Goal: Find specific page/section: Find specific page/section

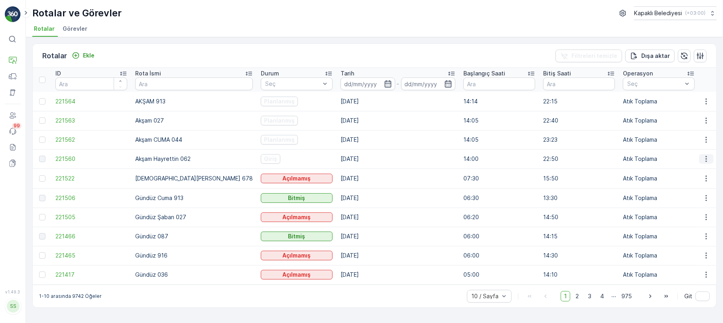
click at [701, 155] on button "button" at bounding box center [706, 159] width 14 height 10
click at [691, 182] on span "Rota Takibini Görüntüle" at bounding box center [687, 182] width 63 height 8
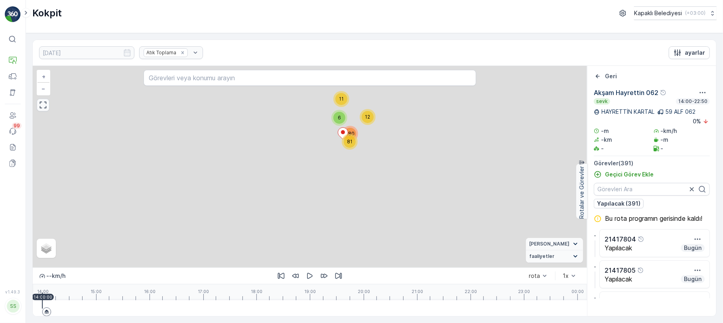
click at [44, 104] on icon "button" at bounding box center [43, 105] width 8 height 8
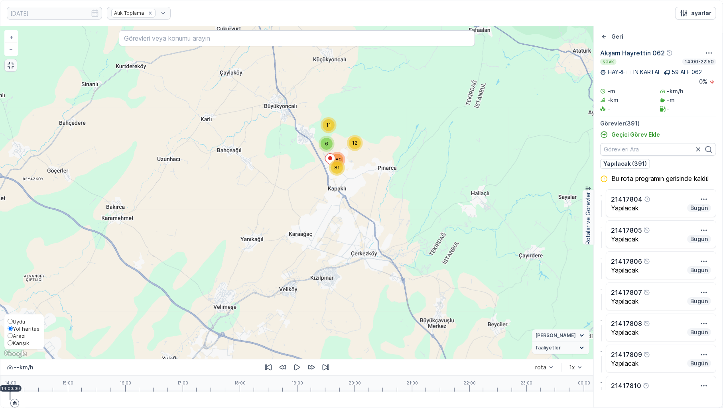
click at [20, 322] on label "Karışık" at bounding box center [24, 342] width 33 height 7
click at [13, 322] on input "Karışık" at bounding box center [10, 343] width 5 height 5
radio input "true"
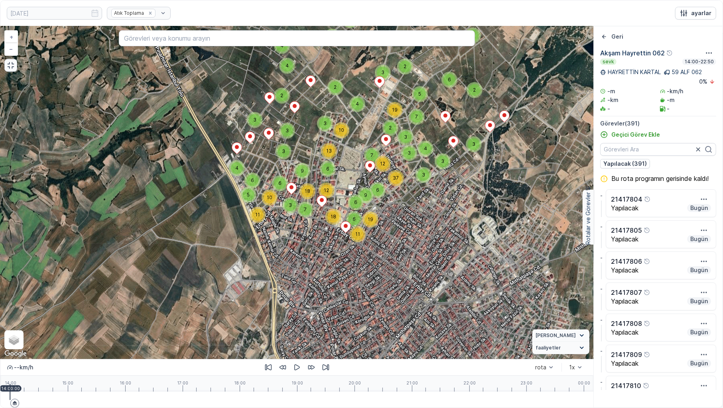
click at [7, 66] on icon "button" at bounding box center [11, 65] width 8 height 8
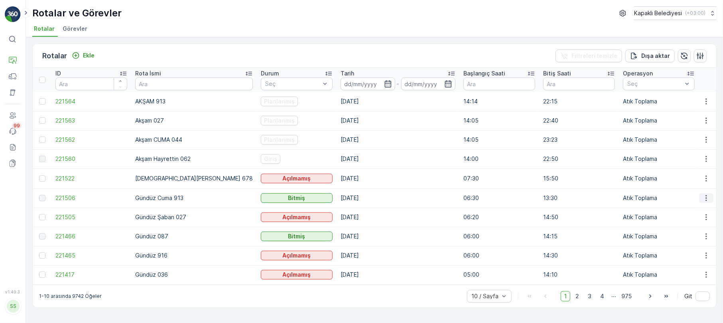
click at [704, 195] on icon "button" at bounding box center [706, 198] width 8 height 8
click at [695, 221] on span "Rota Takibini Görüntüle" at bounding box center [687, 220] width 63 height 8
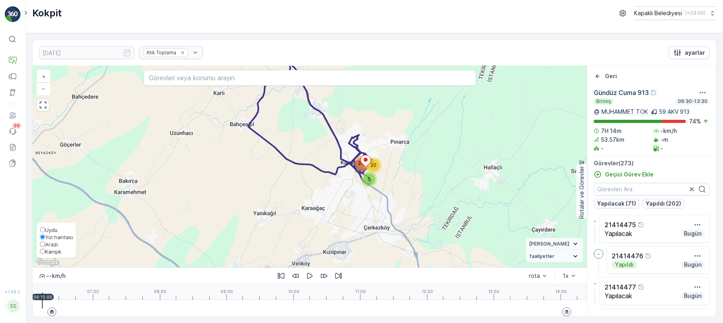
click at [42, 248] on input "Karışık" at bounding box center [42, 250] width 5 height 5
radio input "true"
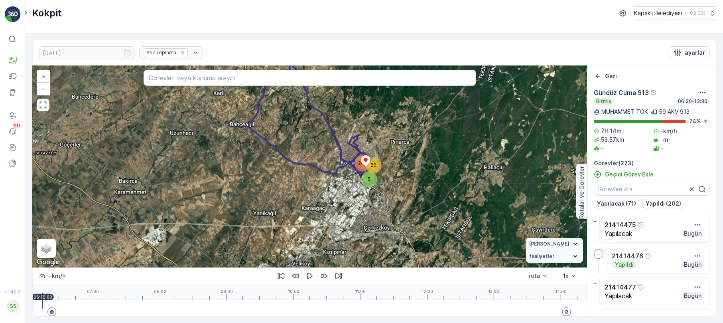
click at [47, 105] on icon "button" at bounding box center [43, 105] width 8 height 8
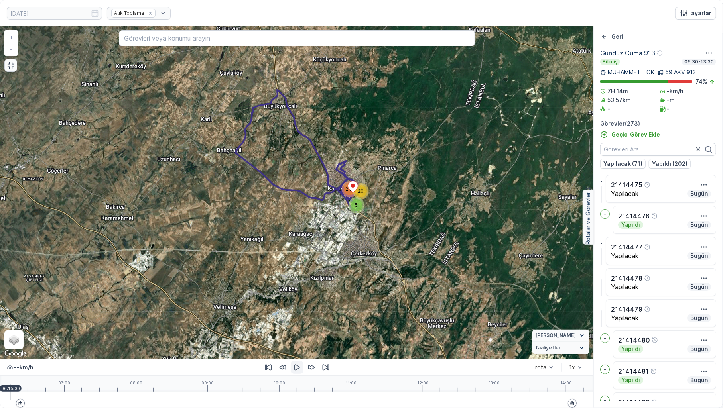
click at [299, 322] on icon "button" at bounding box center [297, 368] width 8 height 8
click at [26, 322] on div at bounding box center [297, 400] width 574 height 16
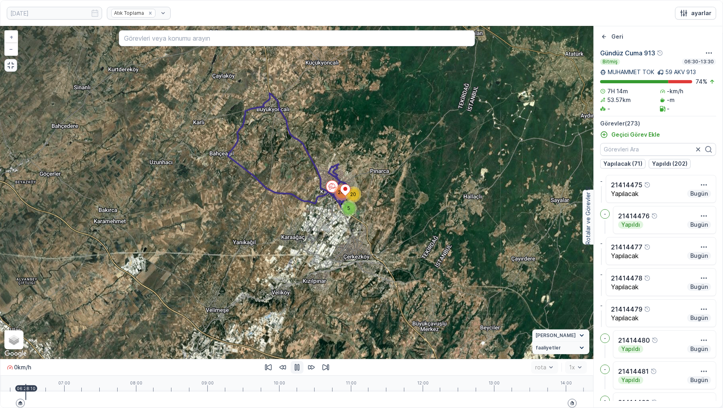
drag, startPoint x: 334, startPoint y: 223, endPoint x: 308, endPoint y: 240, distance: 30.6
click at [308, 240] on div "5 20 247 + − Uydu Yol haritası Arazi Karışık Leaflet Klavye kısayolları Harita …" at bounding box center [296, 192] width 593 height 333
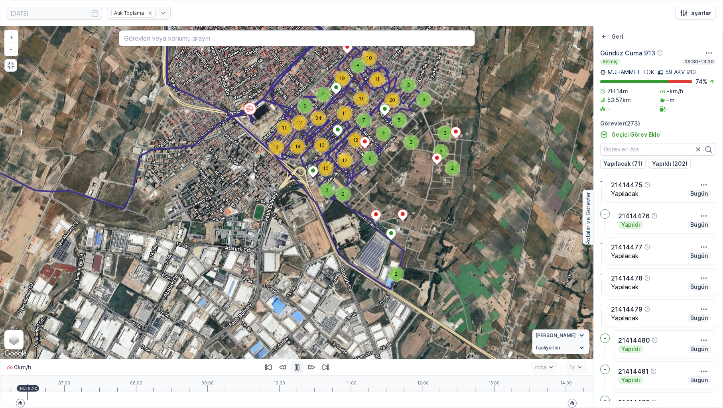
drag, startPoint x: 319, startPoint y: 142, endPoint x: 310, endPoint y: 161, distance: 21.1
click at [310, 161] on div "5 2 2 3 3 3 2 3 20 11 10 8 4 9 10 14 12 12 11 11 24 11 19 2 2 10 2 7 6 12 12 + …" at bounding box center [296, 192] width 593 height 333
click at [33, 322] on div at bounding box center [297, 400] width 574 height 16
click at [34, 322] on div at bounding box center [297, 400] width 574 height 16
click at [35, 322] on div at bounding box center [297, 400] width 574 height 16
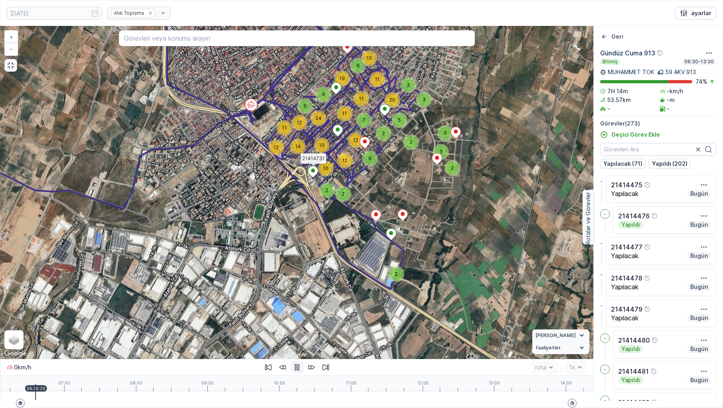
click at [45, 322] on div "07:00 08:00 09:00 10:00 11:00 12:00 13:00 14:00 06:36:20" at bounding box center [297, 384] width 574 height 16
click at [62, 322] on div "07:00 08:00 09:00 10:00 11:00 12:00 13:00 14:00 06:44:30" at bounding box center [297, 384] width 574 height 16
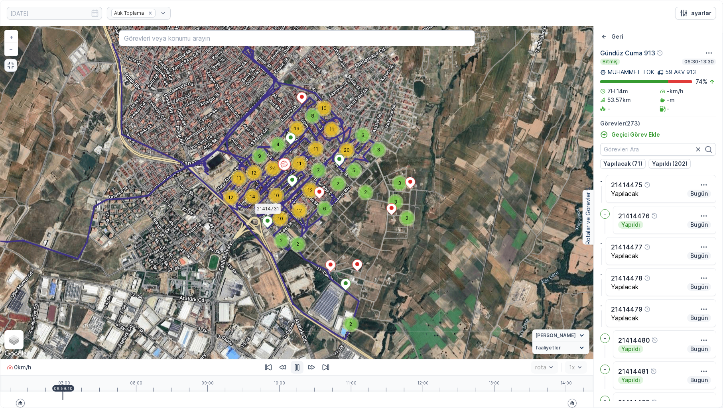
drag, startPoint x: 234, startPoint y: 209, endPoint x: 196, endPoint y: 253, distance: 57.9
click at [196, 253] on div "5 2 2 3 3 3 2 3 20 11 10 8 4 9 10 14 12 12 11 11 24 11 19 2 2 10 2 7 6 12 12 21…" at bounding box center [296, 192] width 593 height 333
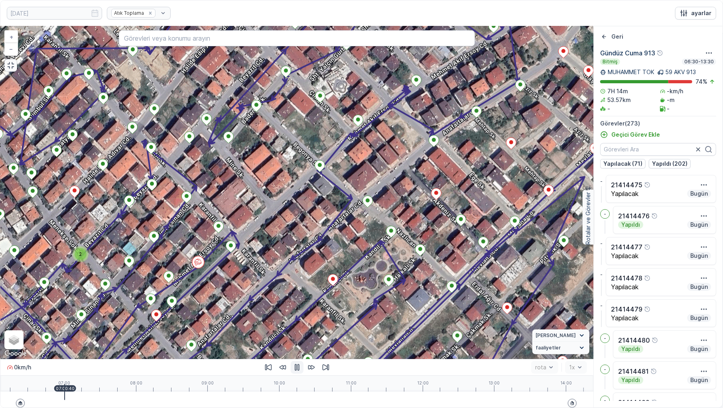
click at [69, 322] on div at bounding box center [297, 400] width 574 height 16
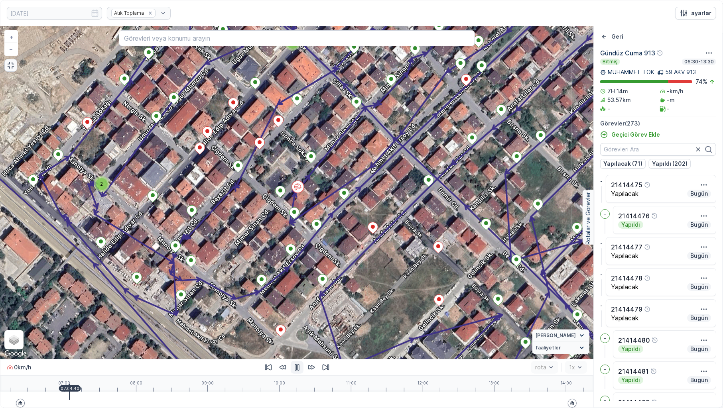
click at [77, 322] on div at bounding box center [297, 400] width 574 height 16
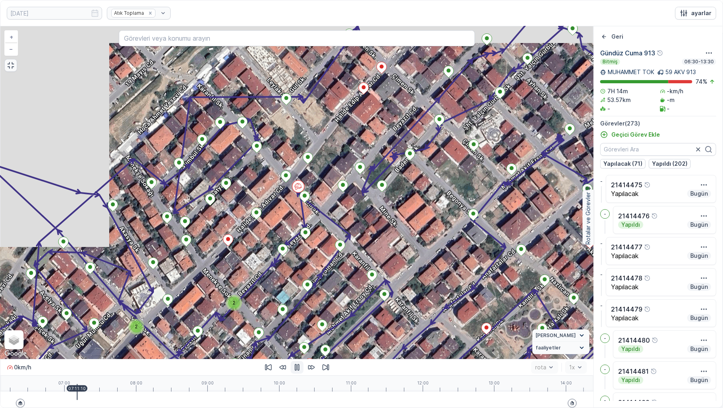
click at [85, 322] on div at bounding box center [297, 400] width 574 height 16
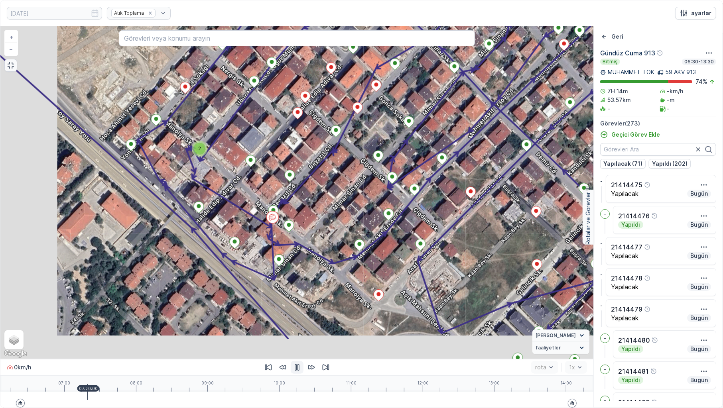
click at [99, 322] on div at bounding box center [297, 400] width 574 height 16
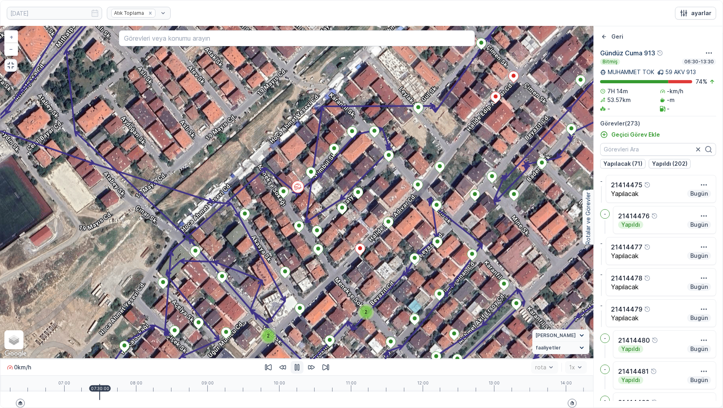
click at [103, 322] on div at bounding box center [297, 400] width 574 height 16
click at [109, 322] on div at bounding box center [297, 400] width 574 height 16
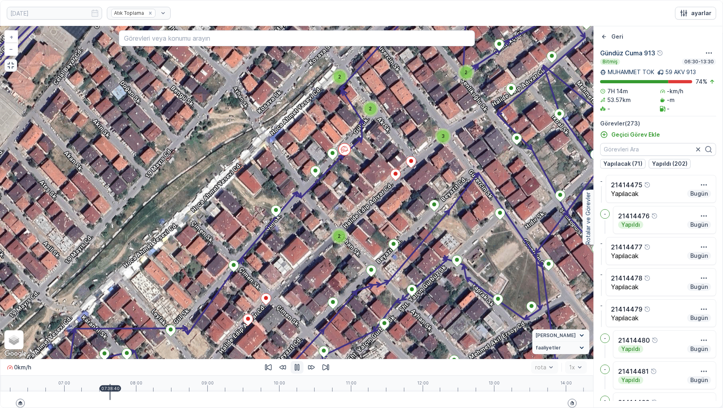
click at [114, 322] on div at bounding box center [297, 400] width 574 height 16
click at [123, 322] on div at bounding box center [297, 400] width 574 height 16
click at [128, 322] on div at bounding box center [297, 400] width 574 height 16
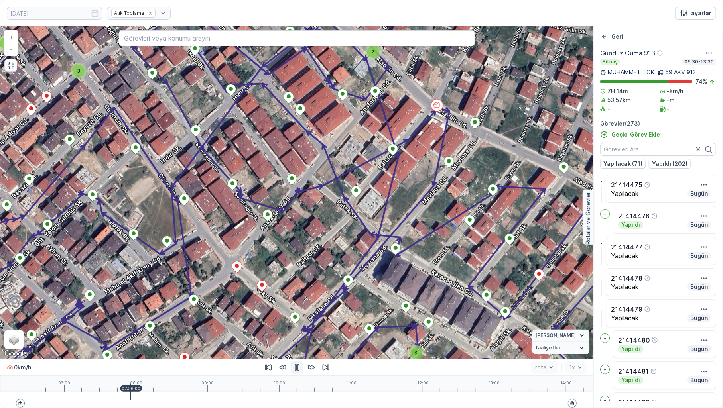
click at [136, 322] on div at bounding box center [297, 400] width 574 height 16
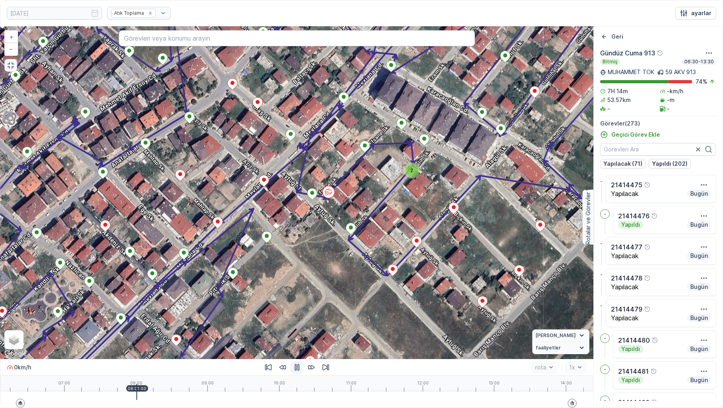
click at [140, 322] on div at bounding box center [297, 400] width 574 height 16
click at [148, 322] on div at bounding box center [297, 400] width 574 height 16
click at [149, 322] on div at bounding box center [297, 400] width 574 height 16
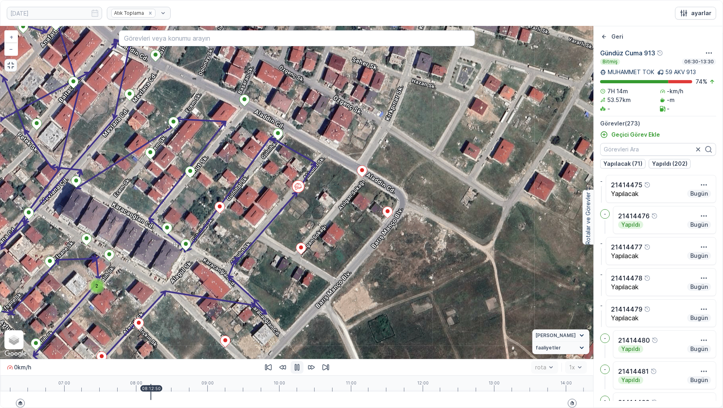
click at [158, 322] on div at bounding box center [297, 400] width 574 height 16
click at [10, 322] on div at bounding box center [10, 400] width 0 height 16
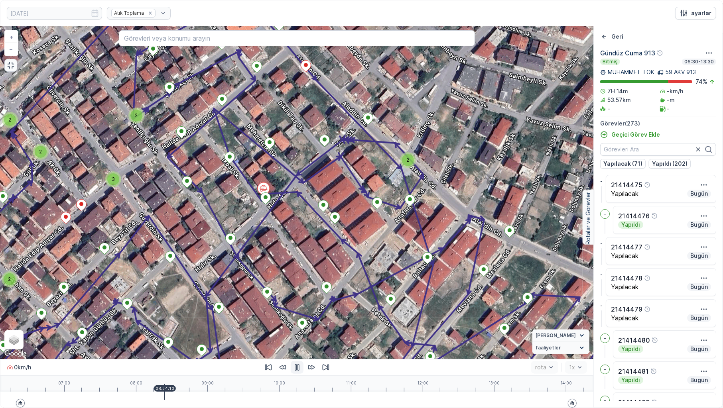
click at [171, 322] on div at bounding box center [297, 400] width 574 height 16
click at [191, 322] on div at bounding box center [297, 400] width 574 height 16
click at [194, 322] on div at bounding box center [297, 400] width 574 height 16
click at [203, 322] on div at bounding box center [297, 400] width 574 height 16
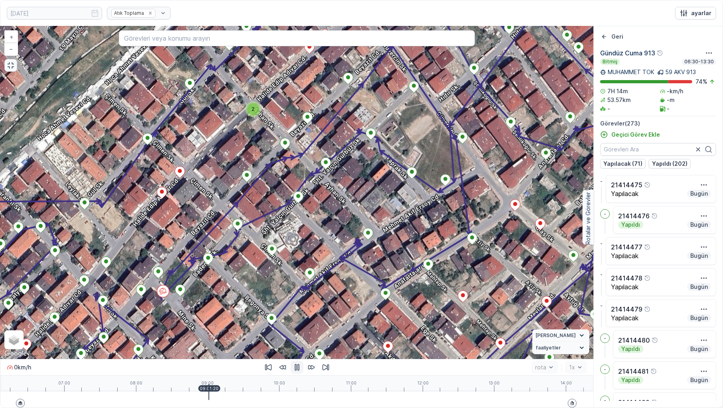
click at [209, 322] on div at bounding box center [297, 400] width 574 height 16
click at [217, 322] on div at bounding box center [297, 400] width 574 height 16
click at [221, 322] on div at bounding box center [297, 400] width 574 height 16
click at [222, 322] on div at bounding box center [297, 400] width 574 height 16
click at [227, 322] on div at bounding box center [297, 400] width 574 height 16
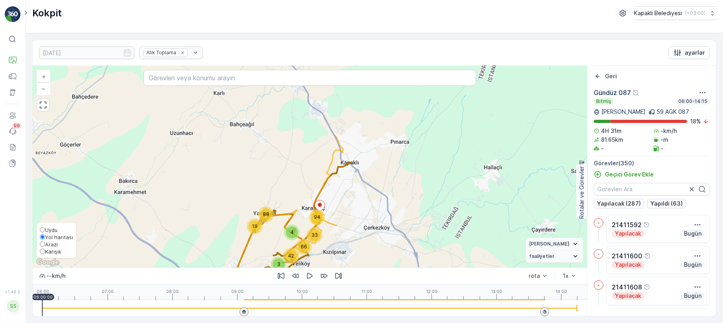
click at [39, 249] on div "Uydu Yol haritası [PERSON_NAME]" at bounding box center [56, 240] width 39 height 35
click at [40, 250] on input "Karışık" at bounding box center [42, 250] width 5 height 5
radio input "true"
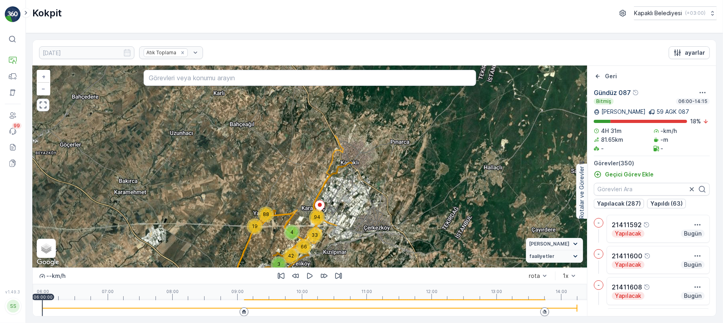
click at [44, 109] on icon "button" at bounding box center [43, 105] width 8 height 8
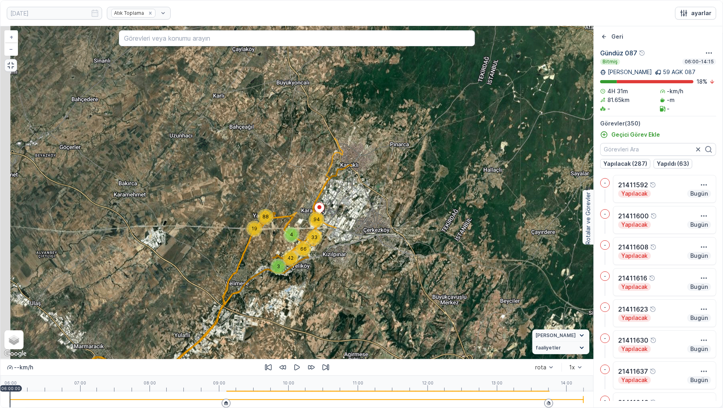
drag, startPoint x: 297, startPoint y: 268, endPoint x: 305, endPoint y: 254, distance: 16.5
click at [305, 254] on div "3 4 42 33 94 88 19 66 + − Uydu Yol haritası Arazi Karışık Leaflet Klavye kısayo…" at bounding box center [296, 192] width 593 height 333
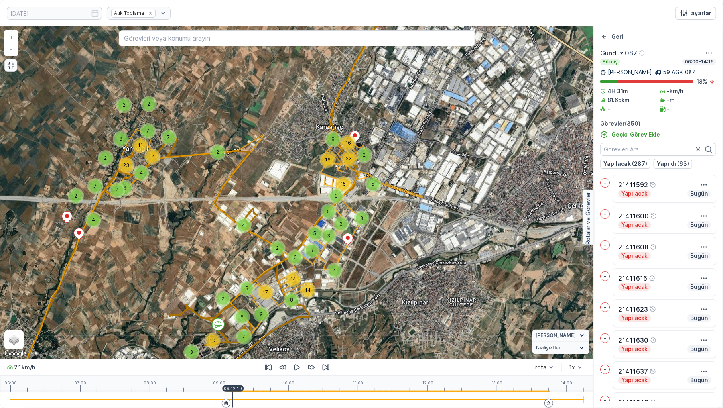
click at [233, 322] on div at bounding box center [297, 400] width 574 height 16
click at [240, 322] on div at bounding box center [297, 400] width 574 height 16
click at [248, 322] on div "09:18:20" at bounding box center [240, 389] width 22 height 6
click at [262, 322] on div "06:00 07:00 08:00 09:00 10:00 11:00 12:00 13:00 14:00 09:25:00" at bounding box center [297, 384] width 574 height 16
click at [264, 322] on div at bounding box center [297, 400] width 574 height 16
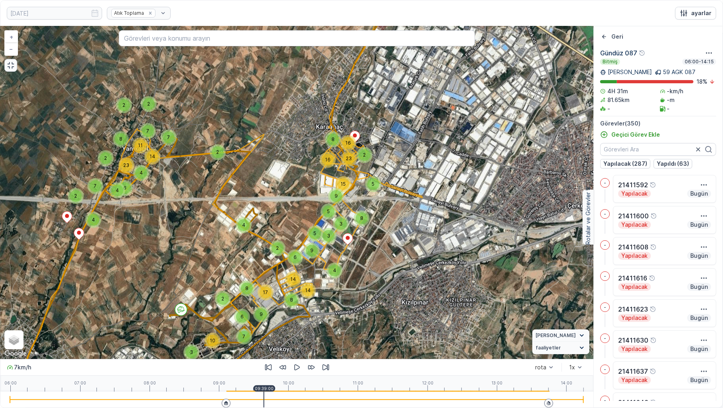
click at [267, 322] on div at bounding box center [297, 400] width 574 height 16
click at [274, 322] on div at bounding box center [297, 400] width 574 height 16
click at [279, 322] on p "09:48:00" at bounding box center [274, 388] width 19 height 5
click at [285, 322] on p "09:52:10" at bounding box center [279, 388] width 19 height 5
click at [295, 322] on div "41 km/h rota 1x" at bounding box center [296, 367] width 593 height 16
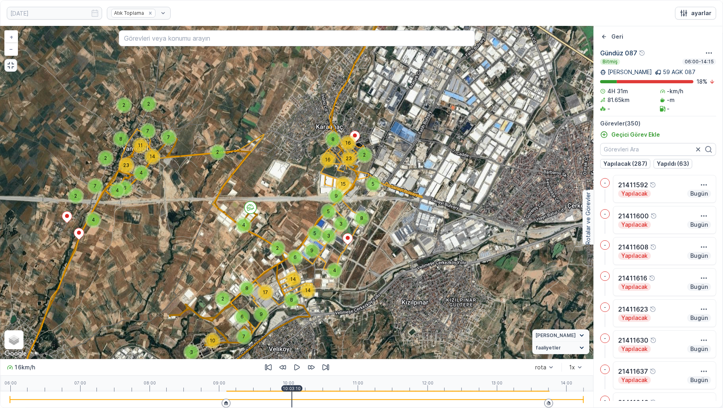
click at [292, 322] on div at bounding box center [297, 400] width 574 height 16
click at [299, 322] on div at bounding box center [297, 400] width 574 height 16
click at [305, 322] on div at bounding box center [297, 400] width 574 height 16
click at [310, 322] on div at bounding box center [297, 400] width 574 height 16
click at [315, 322] on div at bounding box center [297, 400] width 574 height 16
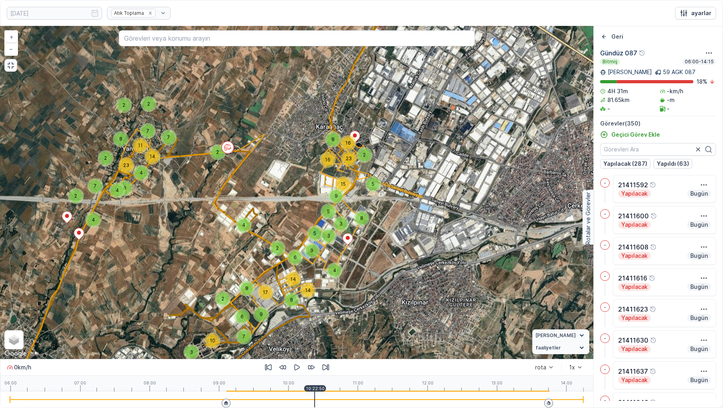
click at [320, 322] on div at bounding box center [297, 400] width 574 height 16
click at [330, 322] on div "06:00 07:00 08:00 09:00 10:00 11:00 12:00 13:00 14:00 10:27:10" at bounding box center [297, 384] width 574 height 16
click at [331, 322] on div at bounding box center [297, 400] width 574 height 16
click at [334, 322] on div at bounding box center [297, 400] width 574 height 16
click at [340, 322] on div at bounding box center [297, 400] width 574 height 16
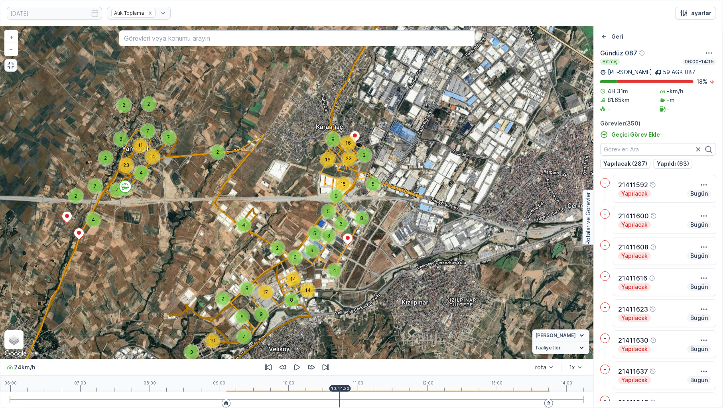
click at [346, 322] on div at bounding box center [297, 400] width 574 height 16
click at [348, 322] on div at bounding box center [297, 400] width 574 height 16
click at [350, 322] on div at bounding box center [297, 400] width 574 height 16
click at [357, 322] on p "10:53:20" at bounding box center [350, 388] width 18 height 5
click at [376, 322] on div "06:00 07:00 08:00 09:00 10:00 11:00 12:00 13:00 14:00 10:58:50" at bounding box center [297, 384] width 574 height 16
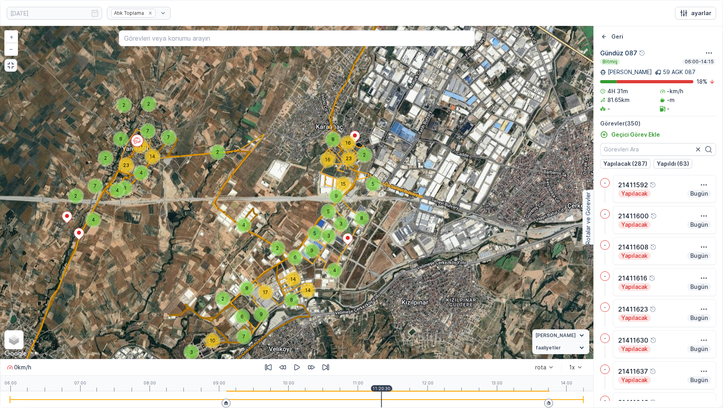
click at [382, 322] on div at bounding box center [297, 400] width 574 height 16
click at [392, 322] on div "06:00 07:00 08:00 09:00 10:00 11:00 12:00 13:00 14:00 11:20:30" at bounding box center [297, 384] width 574 height 16
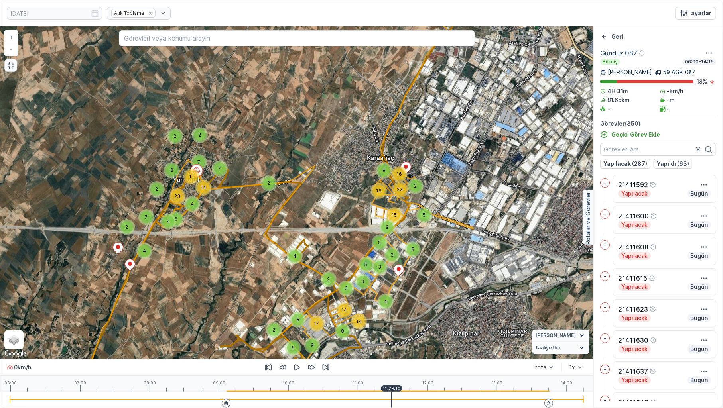
drag, startPoint x: 194, startPoint y: 170, endPoint x: 246, endPoint y: 201, distance: 60.7
click at [246, 201] on div "3 8 2 9 7 10 6 14 17 14 8 2 5 6 3 9 4 3 5 8 4 4 4 2 7 2 7 2 2 6 2 8 23 4 11 7 1…" at bounding box center [296, 192] width 593 height 333
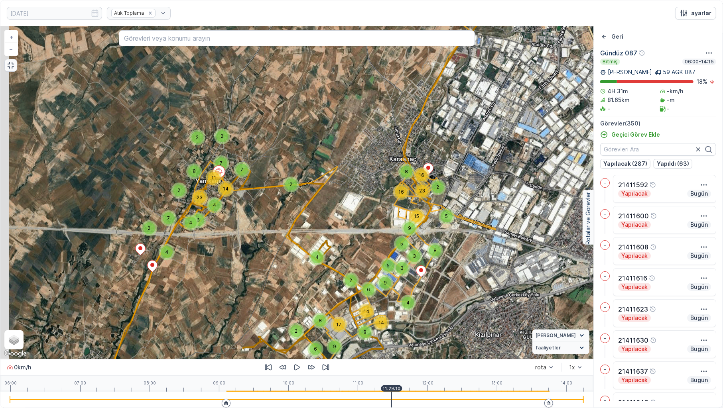
drag, startPoint x: 182, startPoint y: 157, endPoint x: 221, endPoint y: 184, distance: 47.5
click at [221, 184] on div "14" at bounding box center [226, 189] width 16 height 16
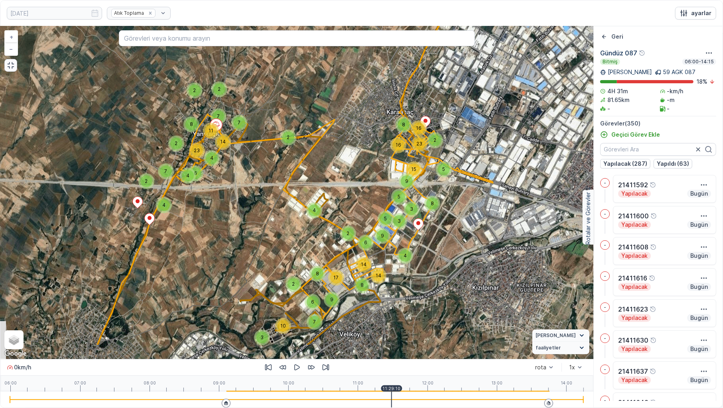
drag, startPoint x: 350, startPoint y: 258, endPoint x: 354, endPoint y: 193, distance: 64.8
click at [353, 195] on div "3 8 2 9 7 10 6 14 17 14 8 2 5 6 3 9 4 3 5 8 4 4 4 2 7 2 7 2 2 6 2 8 23 4 11 7 1…" at bounding box center [296, 192] width 593 height 333
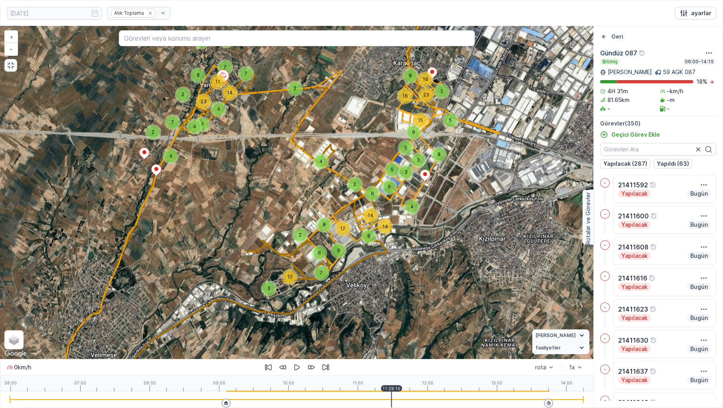
drag, startPoint x: 361, startPoint y: 251, endPoint x: 361, endPoint y: 219, distance: 31.9
click at [361, 219] on div "3 8 2 9 7 10 6 14 17 14 8 2 5 6 3 9 4 3 5 8 4 4 4 2 7 2 7 2 2 6 2 8 23 4 11 7 1…" at bounding box center [296, 192] width 593 height 333
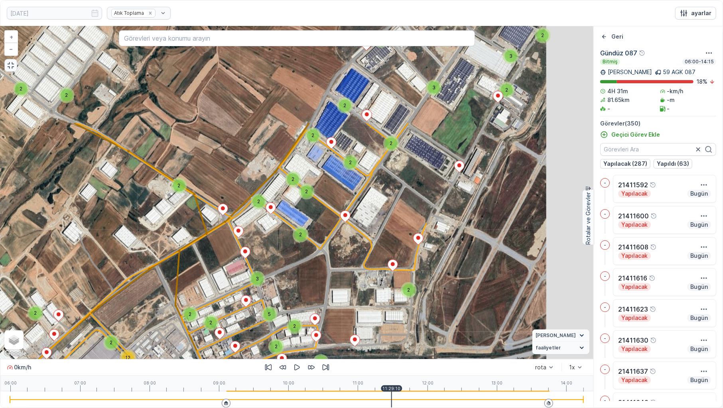
drag, startPoint x: 444, startPoint y: 191, endPoint x: 235, endPoint y: 303, distance: 237.1
click at [219, 321] on div "2" at bounding box center [211, 323] width 16 height 16
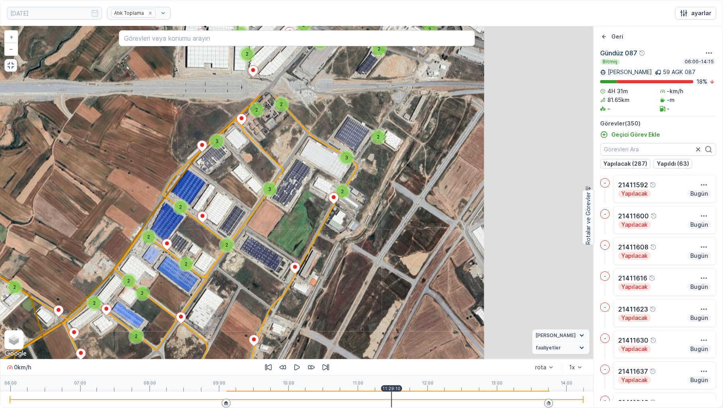
drag, startPoint x: 372, startPoint y: 154, endPoint x: 190, endPoint y: 270, distance: 216.3
click at [190, 270] on div "2 2 2 2 4 2 6 3 2 3 4 2 2 2 3 2 2 12 3 5 2 2 2 2 2 2 2 2 2 2 2 2 2 2 3 3 2 2 3 …" at bounding box center [296, 192] width 593 height 333
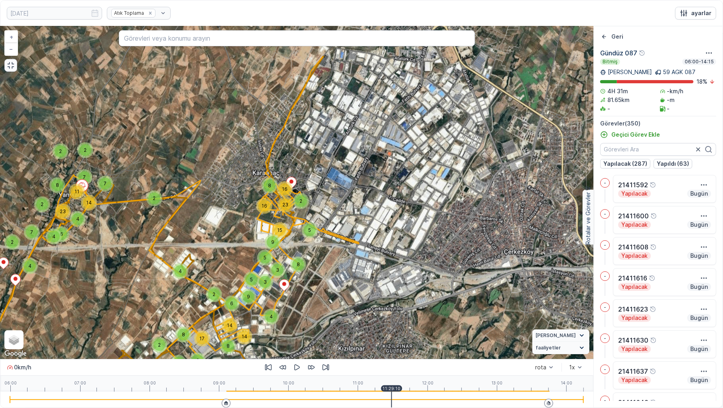
drag, startPoint x: 284, startPoint y: 183, endPoint x: 299, endPoint y: 229, distance: 47.8
click at [299, 229] on div "3 8 2 9 7 10 6 14 17 14 8 2 5 6 3 9 4 3 5 8 4 4 4 2 7 2 7 2 2 6 2 8 23 4 11 7 1…" at bounding box center [296, 192] width 593 height 333
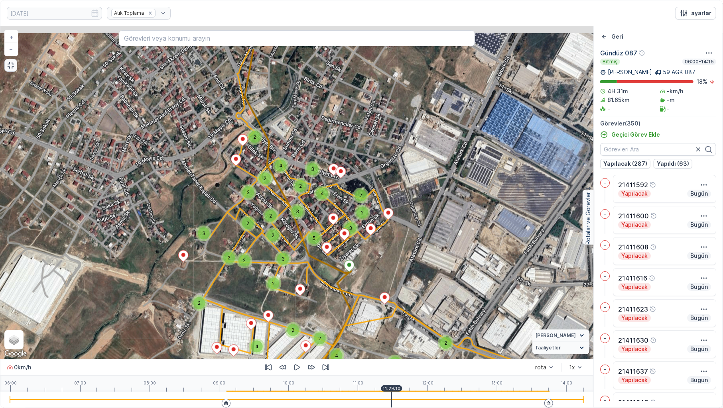
drag, startPoint x: 355, startPoint y: 140, endPoint x: 325, endPoint y: 196, distance: 63.1
click at [325, 196] on div "4" at bounding box center [322, 194] width 12 height 12
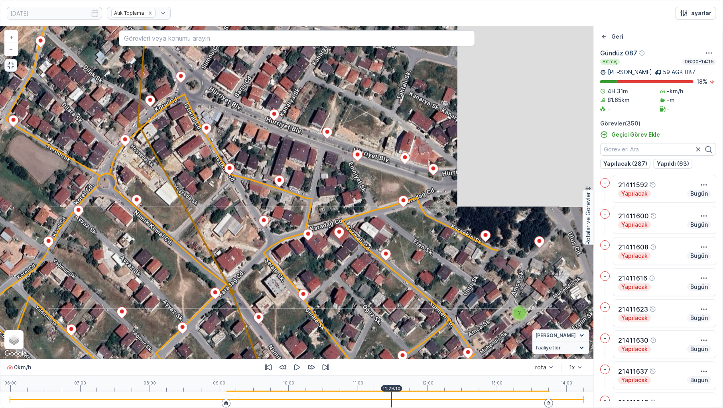
drag, startPoint x: 451, startPoint y: 178, endPoint x: 305, endPoint y: 195, distance: 147.4
click at [305, 195] on div "2 2 4 2 2 3 3 2 2 4 2 2 4 6 2 3 2 2 2 2 2 3 2 2 2 2 2 2 2 4 4 2 2 2 2 3 2 2 2 2…" at bounding box center [296, 192] width 593 height 333
